Goal: Task Accomplishment & Management: Complete application form

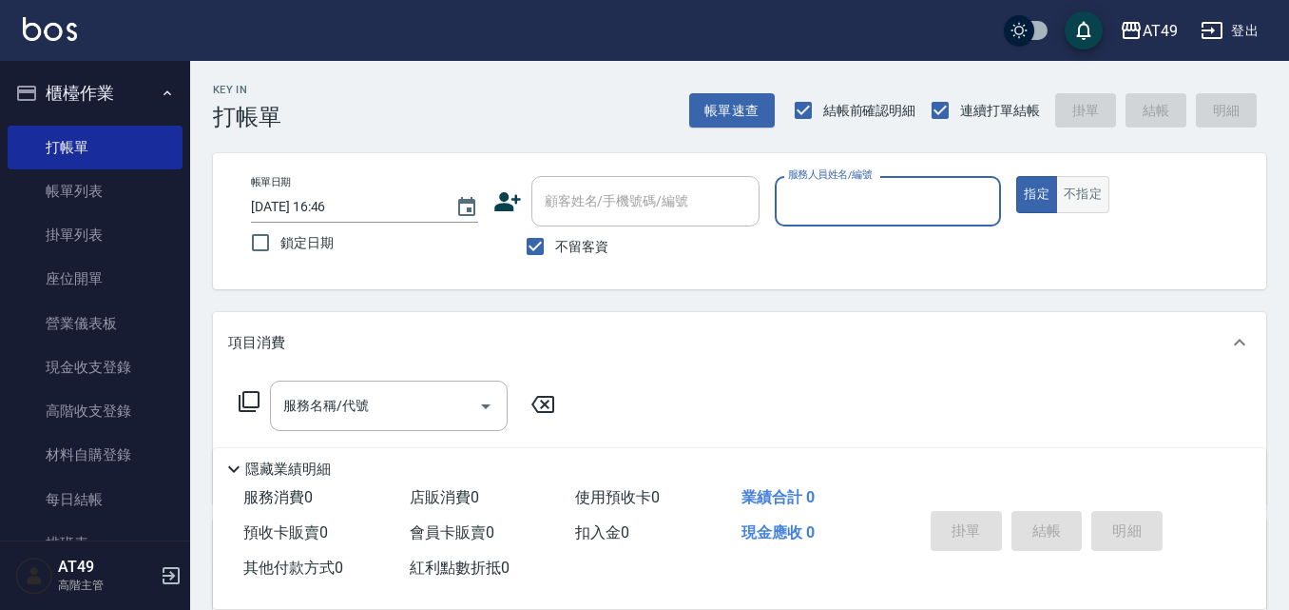
click at [1078, 204] on button "不指定" at bounding box center [1083, 194] width 53 height 37
click at [973, 204] on input "服務人員姓名/編號" at bounding box center [889, 200] width 210 height 33
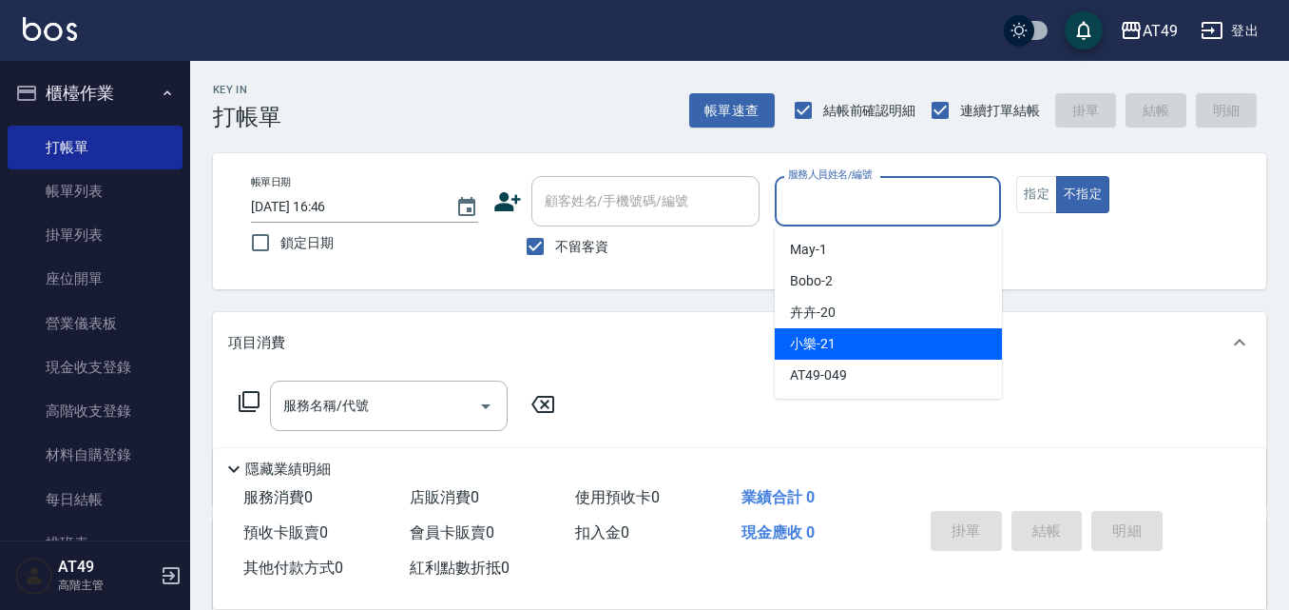
click at [916, 329] on div "小樂 -21" at bounding box center [888, 343] width 227 height 31
type input "小樂-21"
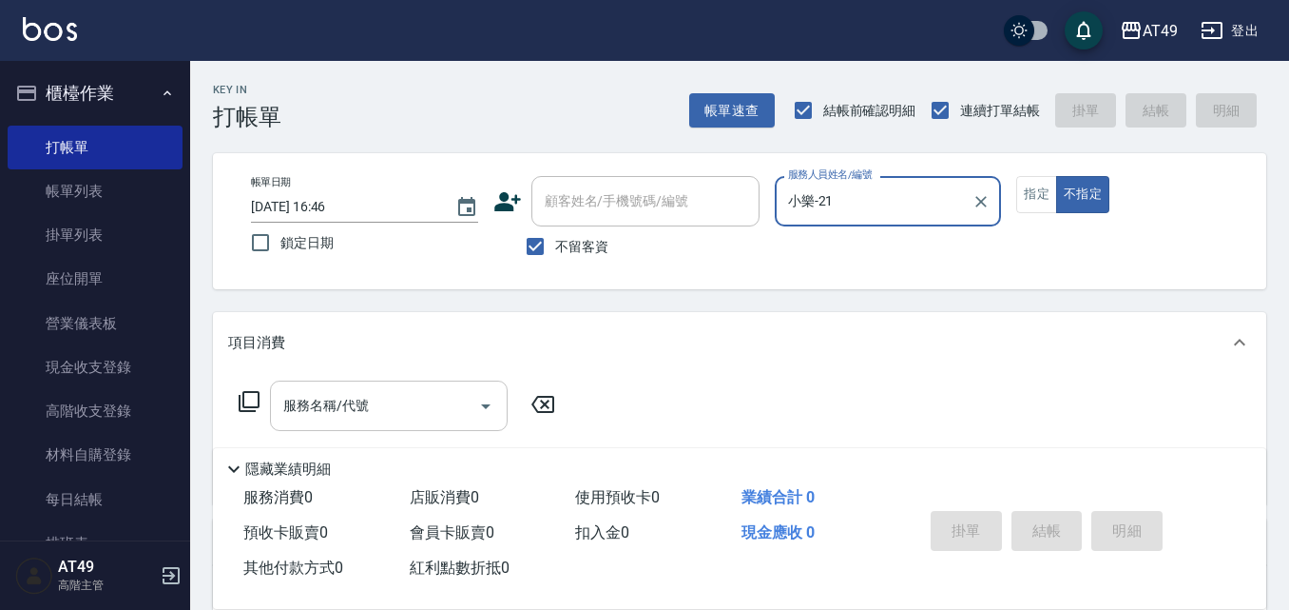
click at [428, 411] on input "服務名稱/代號" at bounding box center [375, 405] width 192 height 33
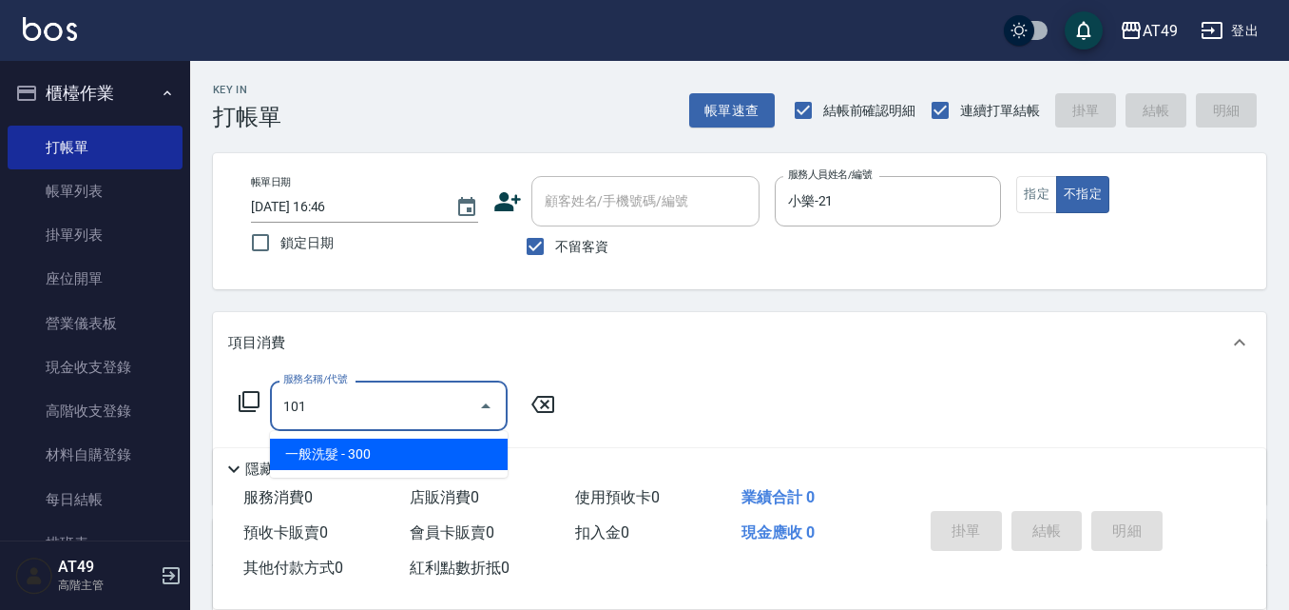
click at [408, 458] on span "一般洗髮 - 300" at bounding box center [389, 453] width 238 height 31
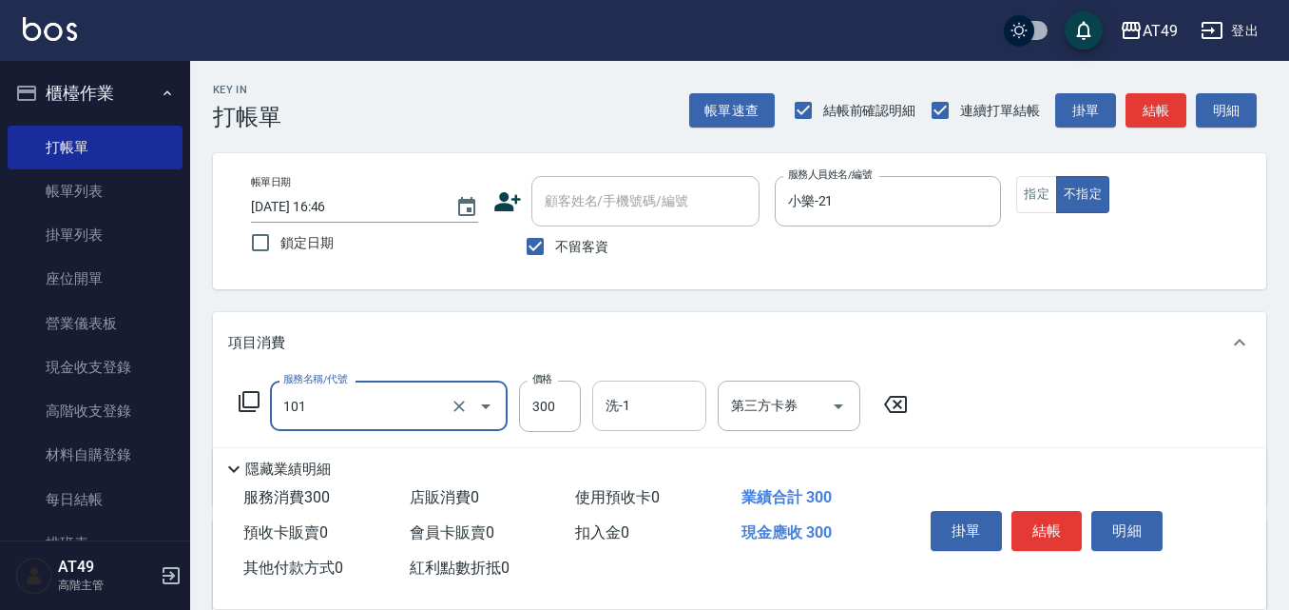
click at [653, 406] on input "洗-1" at bounding box center [649, 405] width 97 height 33
type input "一般洗髮(101)"
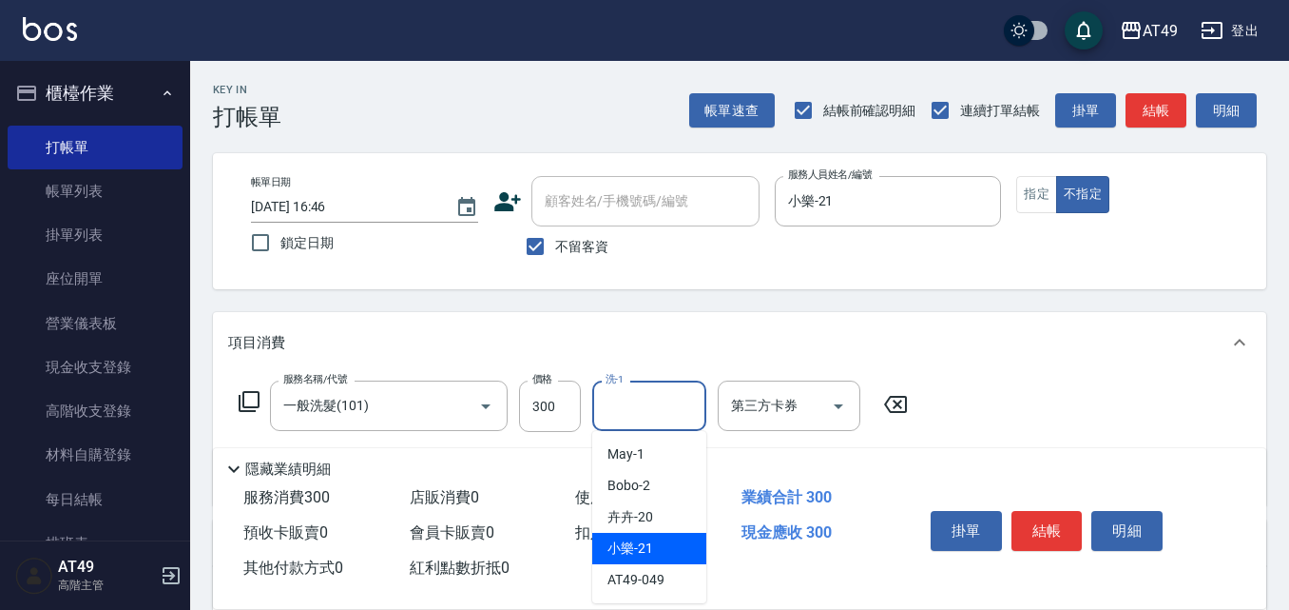
click at [656, 550] on div "小樂 -21" at bounding box center [649, 548] width 114 height 31
type input "小樂-21"
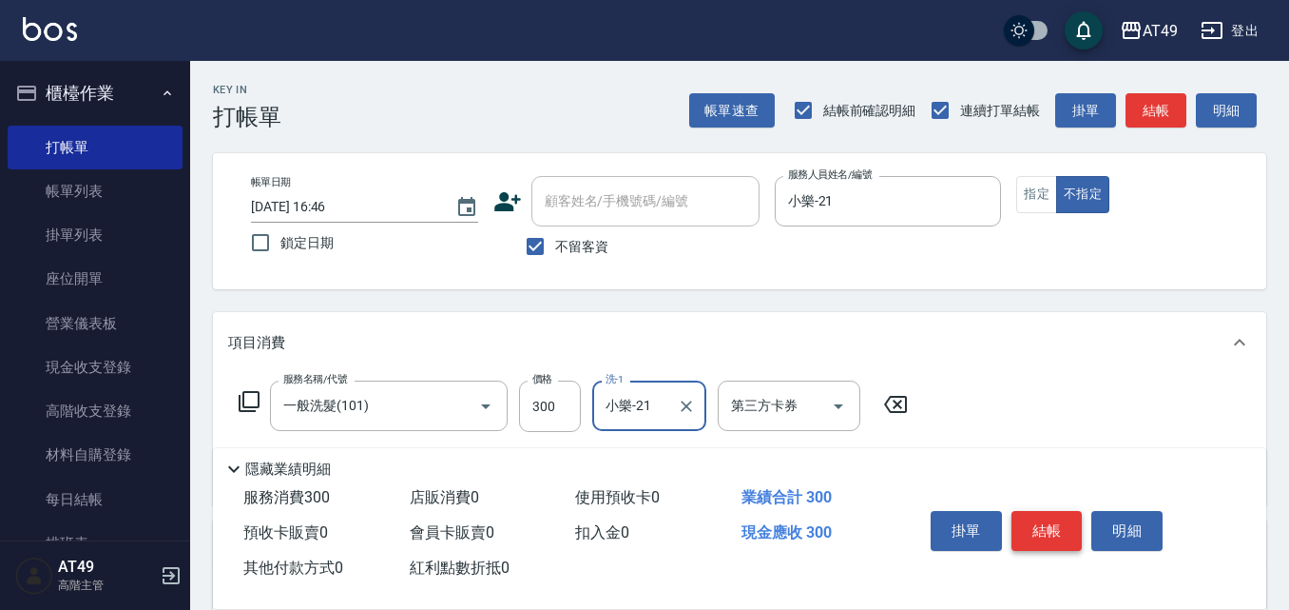
click at [1057, 517] on button "結帳" at bounding box center [1047, 531] width 71 height 40
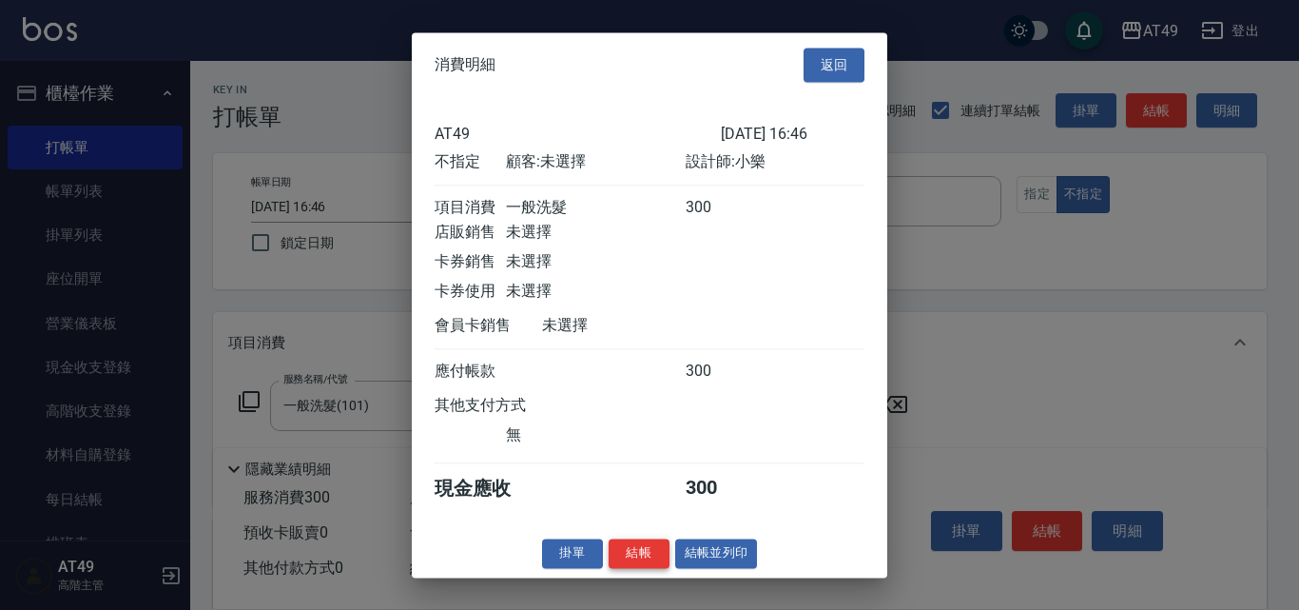
click at [627, 567] on button "結帳" at bounding box center [639, 552] width 61 height 29
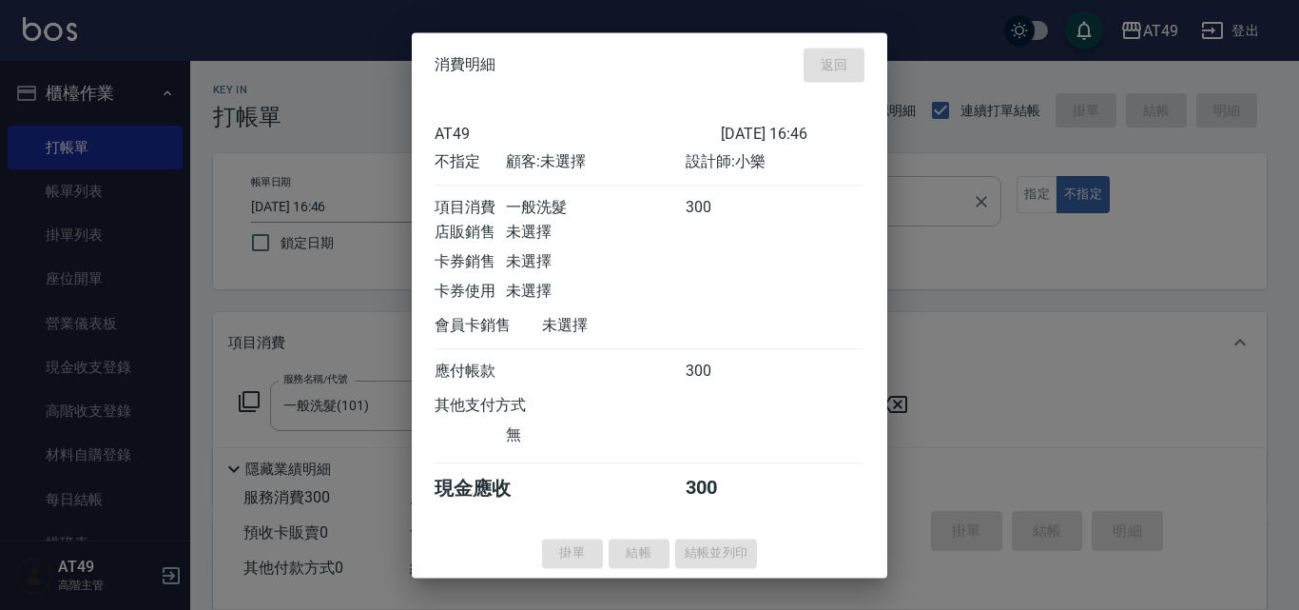
type input "[DATE] 17:31"
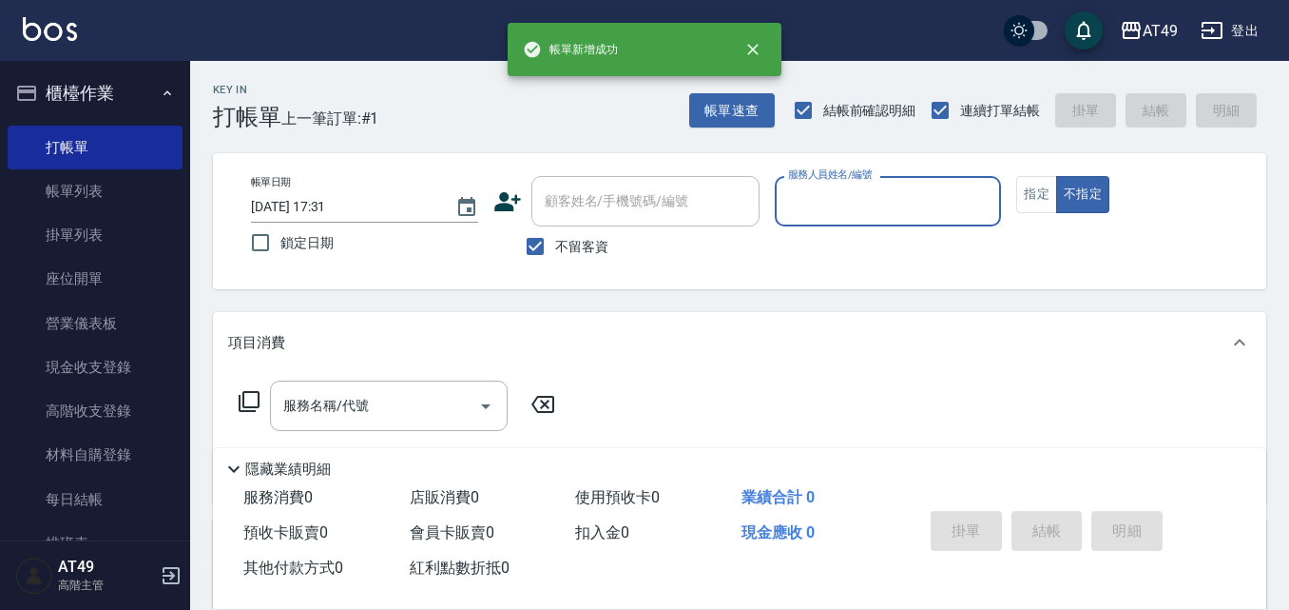
click at [905, 204] on input "服務人員姓名/編號" at bounding box center [889, 200] width 210 height 33
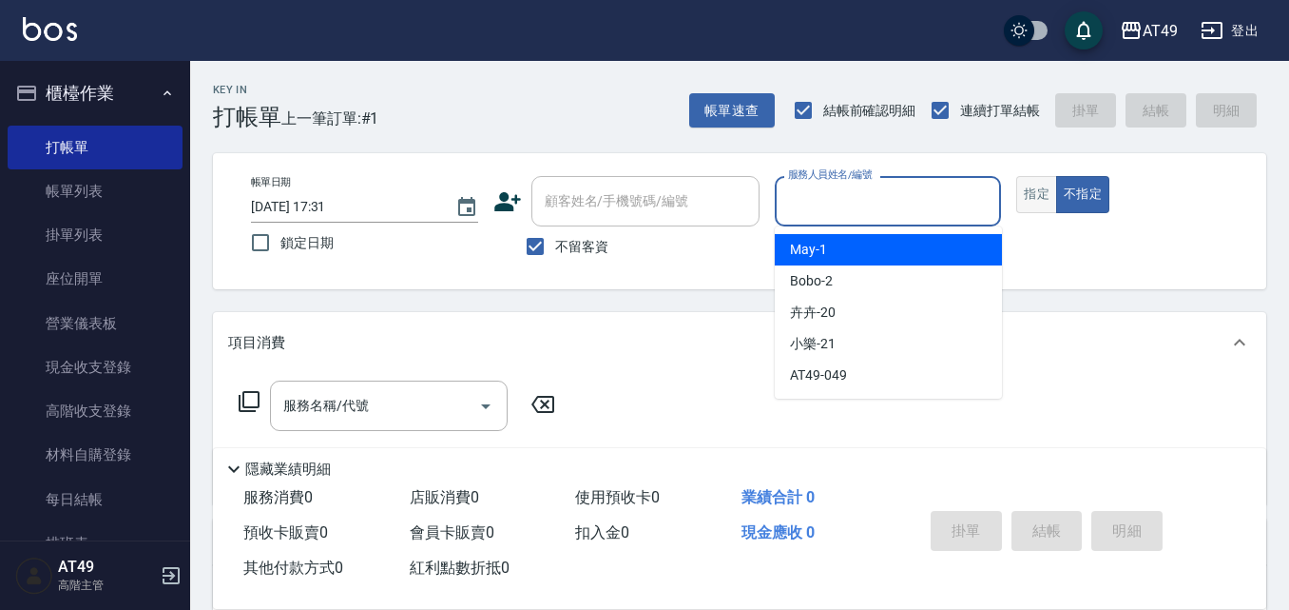
click at [1045, 183] on button "指定" at bounding box center [1037, 194] width 41 height 37
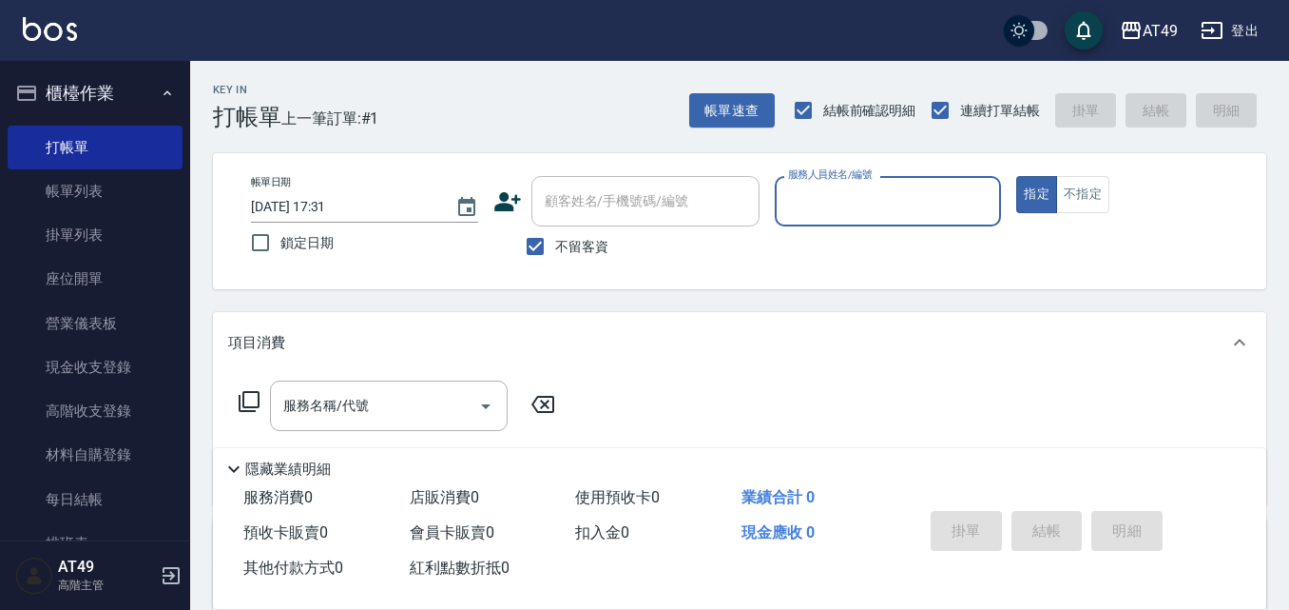
click at [864, 213] on input "服務人員姓名/編號" at bounding box center [889, 200] width 210 height 33
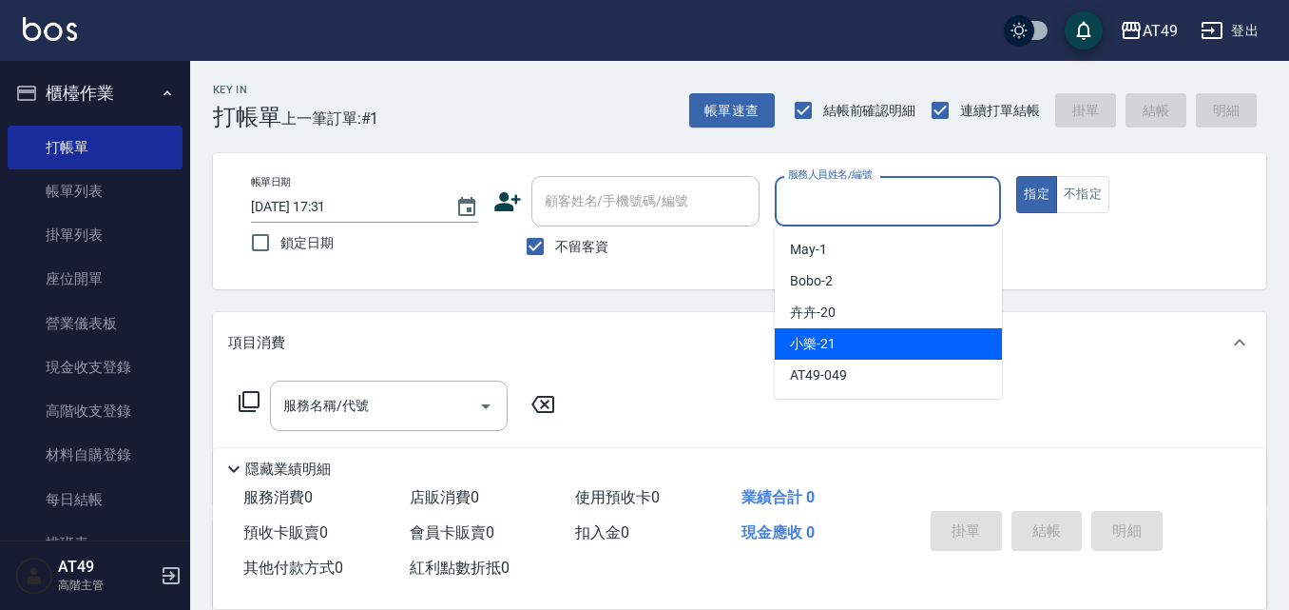
click at [841, 340] on div "小樂 -21" at bounding box center [888, 343] width 227 height 31
type input "小樂-21"
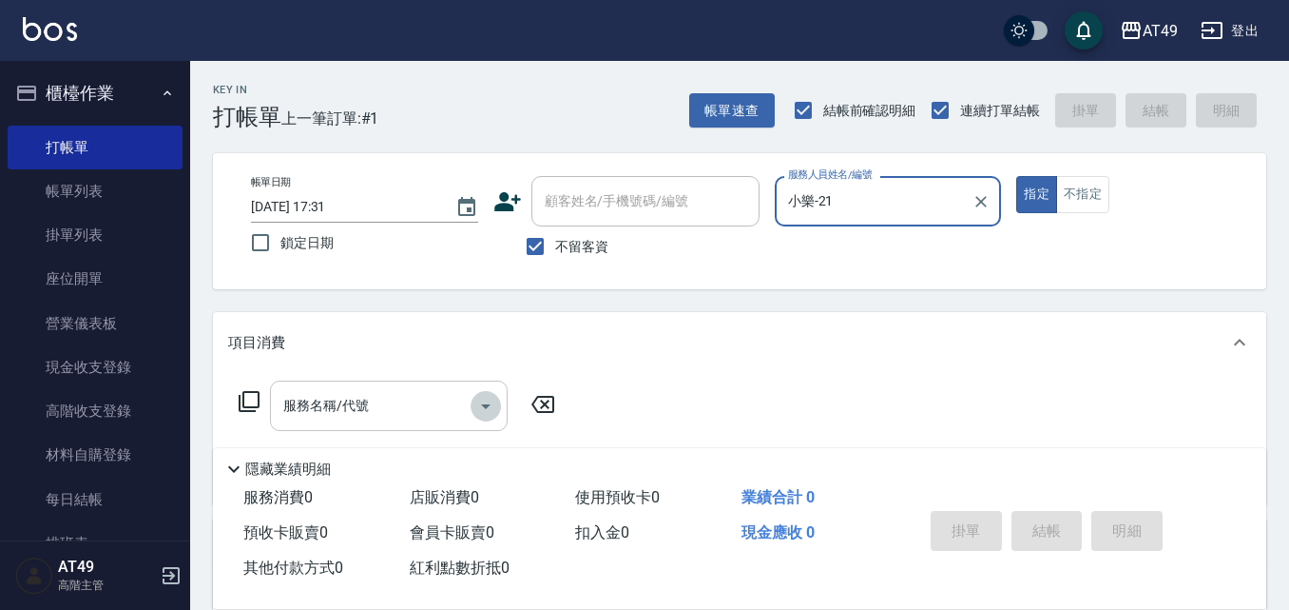
click at [490, 401] on icon "Open" at bounding box center [486, 406] width 23 height 23
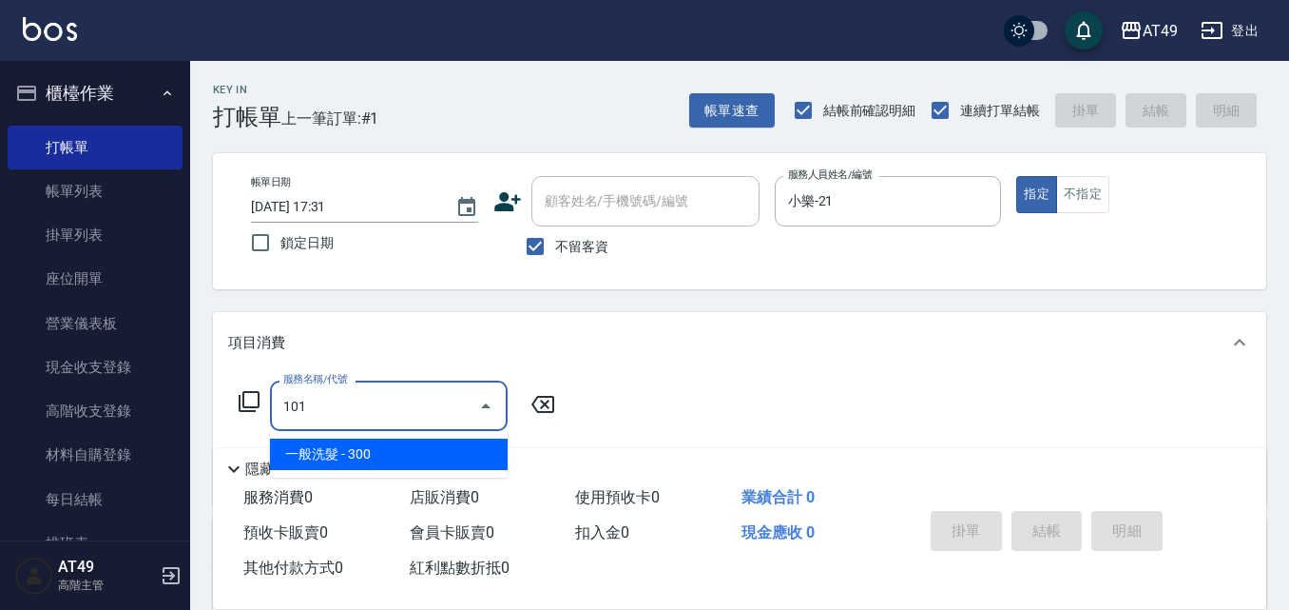
click at [397, 447] on span "一般洗髮 - 300" at bounding box center [389, 453] width 238 height 31
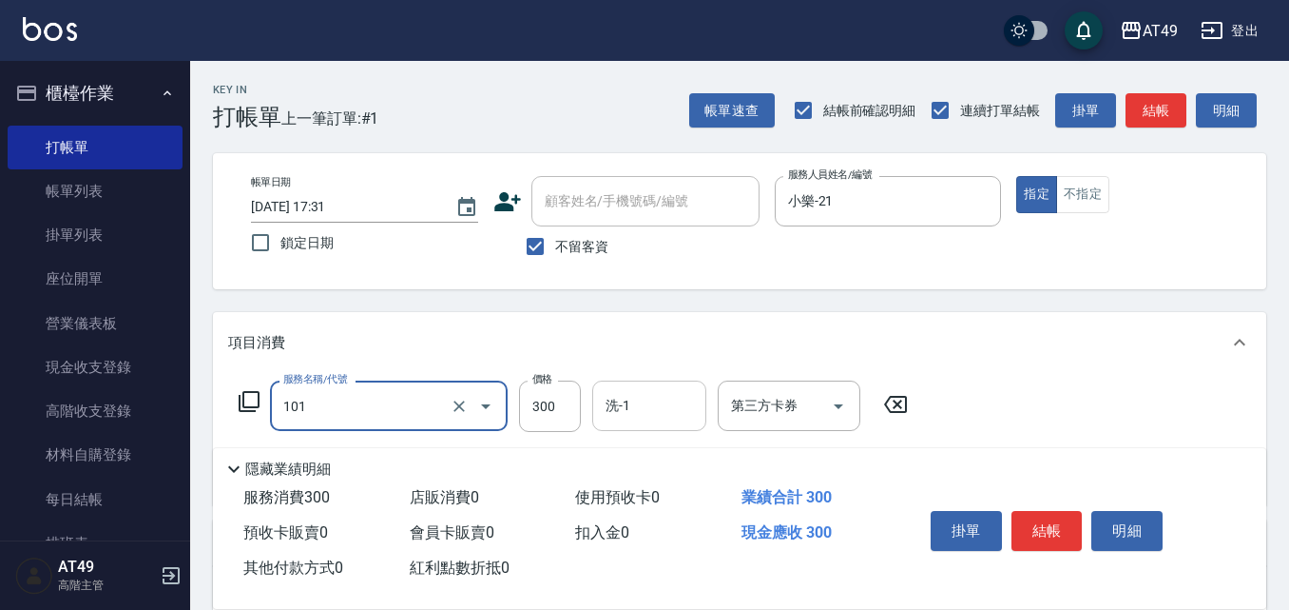
click at [669, 426] on div "洗-1" at bounding box center [649, 405] width 114 height 50
type input "一般洗髮(101)"
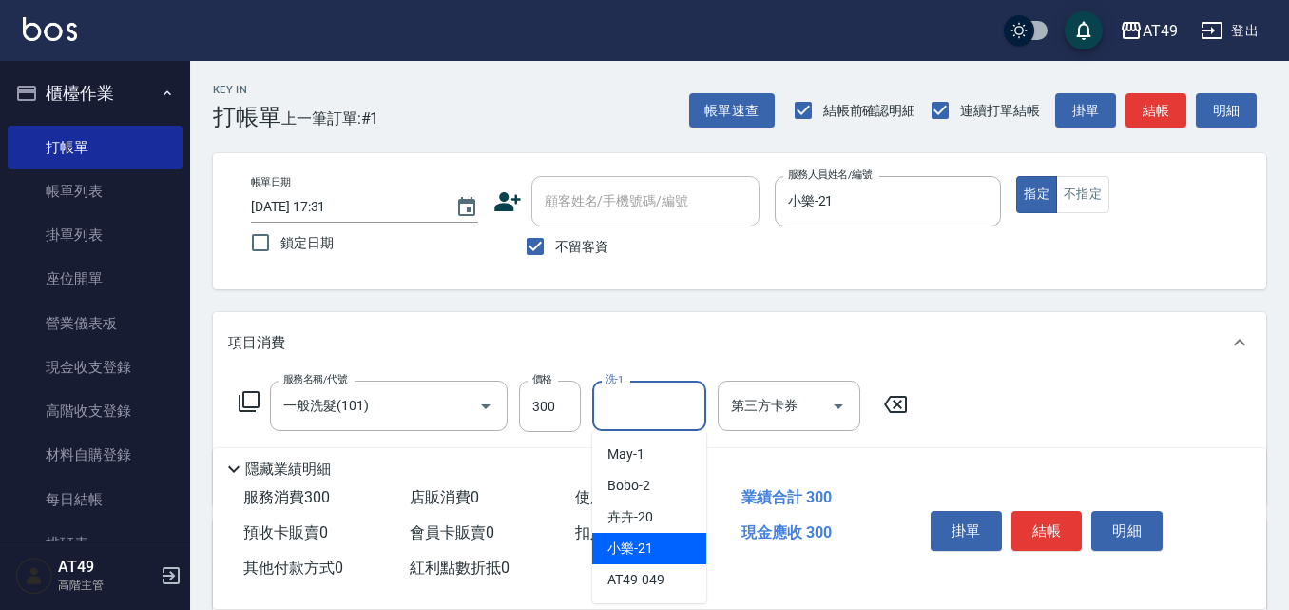
click at [650, 552] on span "小樂 -21" at bounding box center [631, 548] width 46 height 20
type input "小樂-21"
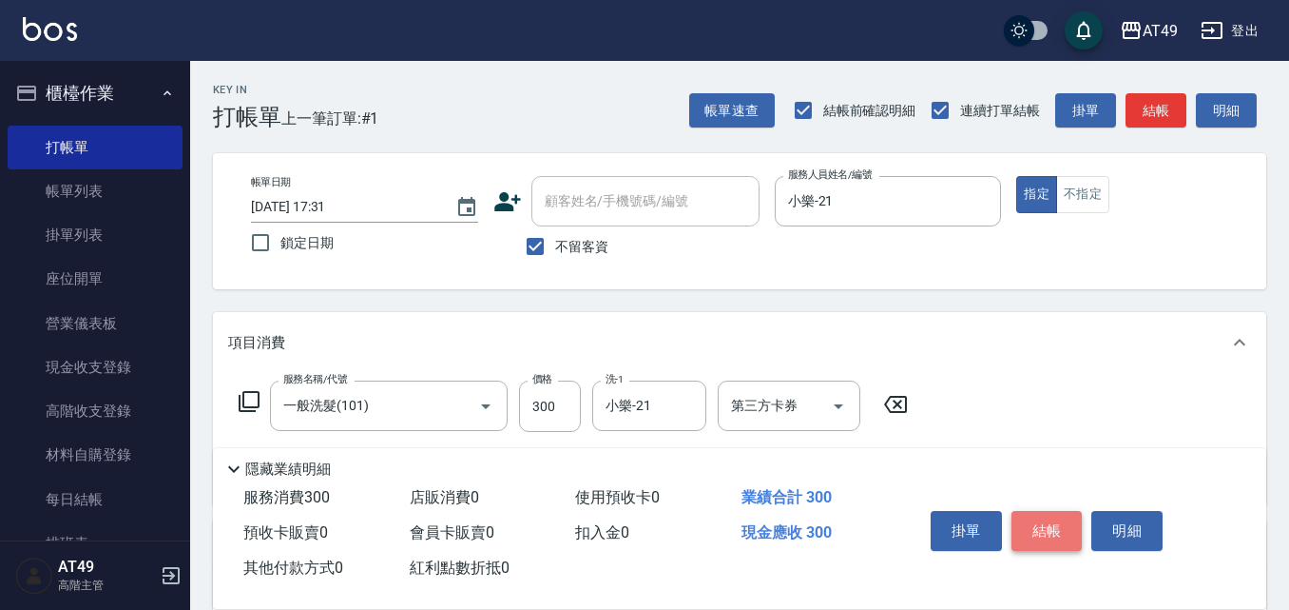
click at [1044, 527] on button "結帳" at bounding box center [1047, 531] width 71 height 40
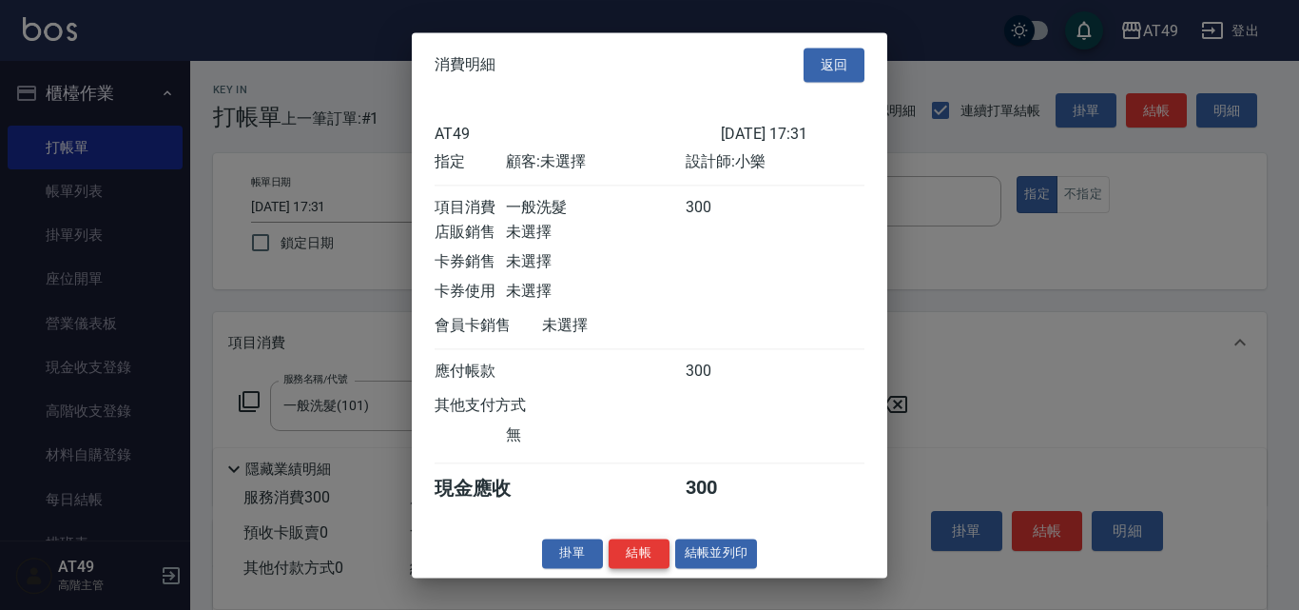
click at [618, 568] on button "結帳" at bounding box center [639, 552] width 61 height 29
